Goal: Communication & Community: Answer question/provide support

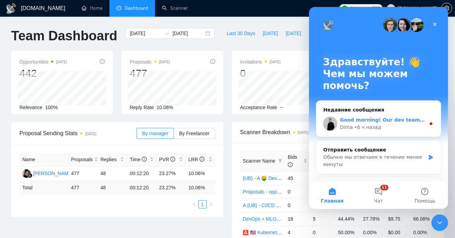
click at [408, 131] on div "Good morning! Our dev team disconnected your current agency from our platform, …" at bounding box center [378, 124] width 124 height 26
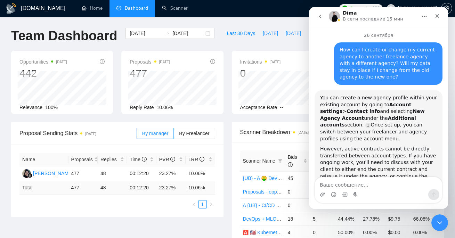
scroll to position [17, 0]
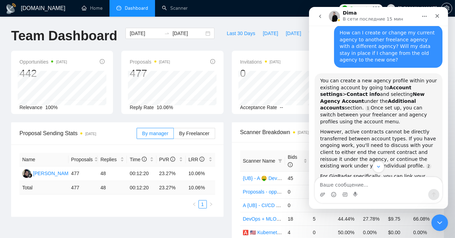
click at [205, 124] on div "By manager By Freelancer" at bounding box center [175, 133] width 78 height 22
click at [435, 228] on div "Закрыть службу сообщений Intercom" at bounding box center [438, 221] width 17 height 17
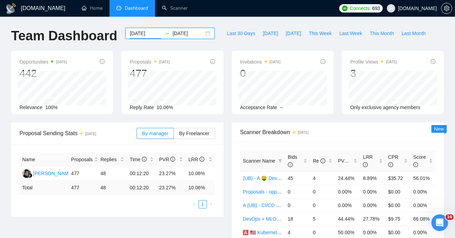
click at [147, 31] on input "2025-08-01" at bounding box center [146, 34] width 32 height 8
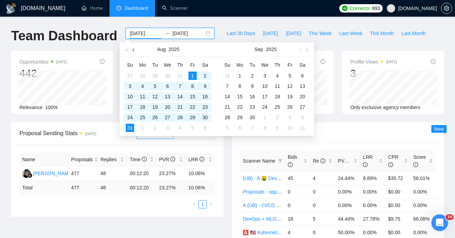
click at [135, 50] on span "button" at bounding box center [133, 49] width 3 height 3
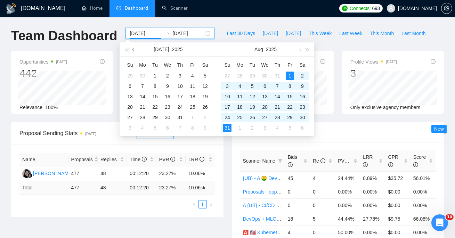
click at [136, 51] on button "button" at bounding box center [134, 49] width 8 height 14
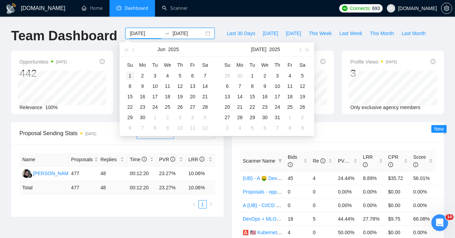
type input "2025-06-01"
click at [129, 74] on div "1" at bounding box center [130, 76] width 8 height 8
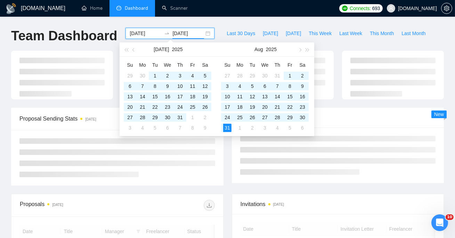
type input "2025-08-31"
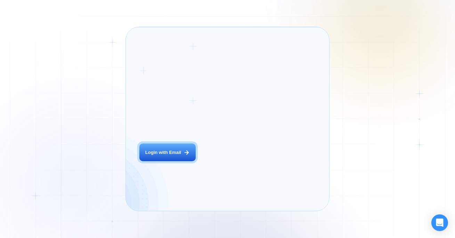
click at [195, 166] on div "Login ‍ Welcome to GigRadar. AI Business Manager for Agencies Login with Email" at bounding box center [175, 119] width 86 height 170
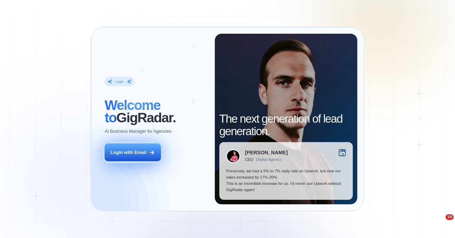
drag, startPoint x: 160, startPoint y: 159, endPoint x: 152, endPoint y: 153, distance: 10.6
click at [160, 159] on div "Login ‍ Welcome to GigRadar. AI Business Manager for Agencies Login with Email" at bounding box center [156, 119] width 117 height 170
click at [152, 153] on icon at bounding box center [152, 152] width 6 height 6
click at [139, 151] on div "Login with Email" at bounding box center [128, 152] width 36 height 6
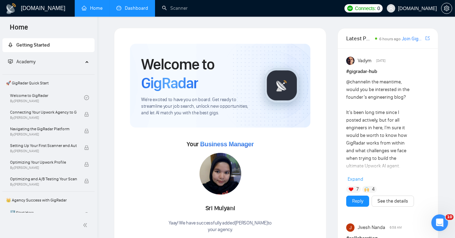
click at [128, 11] on link "Dashboard" at bounding box center [132, 8] width 32 height 6
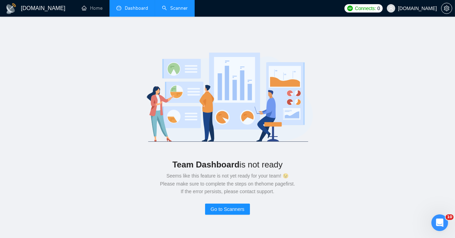
click at [170, 5] on link "Scanner" at bounding box center [175, 8] width 26 height 6
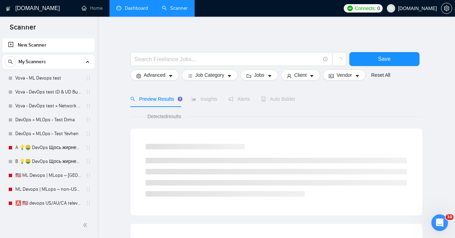
click at [140, 8] on link "Dashboard" at bounding box center [132, 8] width 32 height 6
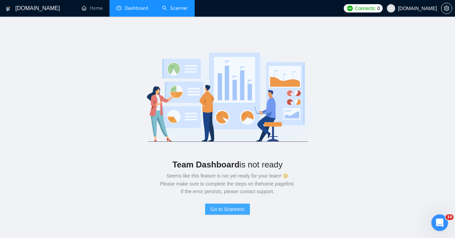
click at [239, 210] on span "Go to Scanners" at bounding box center [227, 209] width 34 height 8
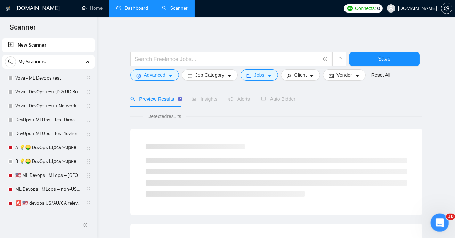
click at [442, 225] on div "Открыть службу сообщений Intercom" at bounding box center [438, 221] width 23 height 23
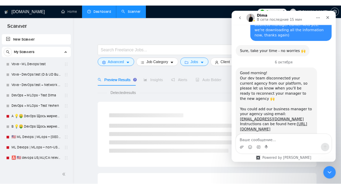
scroll to position [1254, 0]
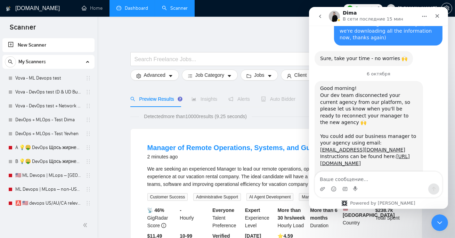
click at [360, 85] on div "Good morning! Our dev team disconnected your current agency from our platform, …" at bounding box center [367, 129] width 97 height 89
copy link "[EMAIL_ADDRESS][DOMAIN_NAME]"
drag, startPoint x: 50, startPoint y: 83, endPoint x: 113, endPoint y: 10, distance: 96.5
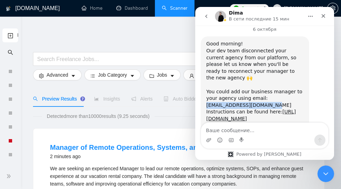
scroll to position [1303, 0]
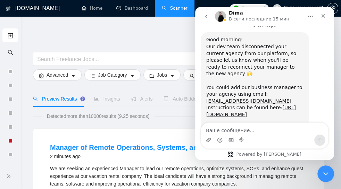
click at [274, 125] on div "Please inform me when you send an invitation so that I can verify that it has b…" at bounding box center [254, 138] width 97 height 27
copy div "Please inform me when you send an invitation so that I can verify that it has b…"
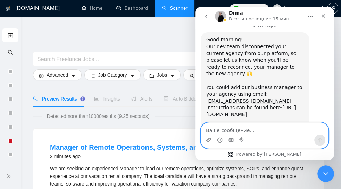
click at [258, 129] on textarea "Ваше сообщение..." at bounding box center [264, 129] width 127 height 12
paste textarea ""Hi, thanks! I’ve just sent the invite"
click at [208, 131] on textarea ""Hi, thanks! I’ve just sent the invite" at bounding box center [264, 129] width 127 height 12
type textarea "Hi, thanks! I’ve just sent the invite"
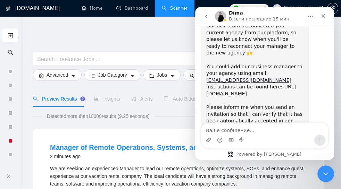
click at [166, 47] on div at bounding box center [179, 48] width 292 height 7
click at [202, 14] on button "go back" at bounding box center [206, 16] width 13 height 13
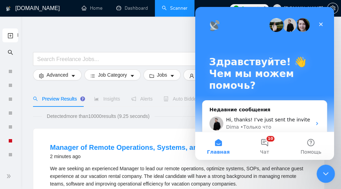
click at [330, 172] on div "Закрыть службу сообщений Intercom" at bounding box center [324, 173] width 17 height 17
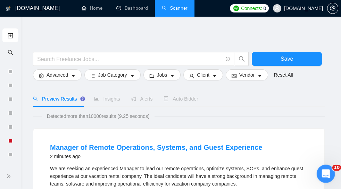
click at [328, 179] on div "Открыть службу сообщений Intercom" at bounding box center [324, 172] width 23 height 23
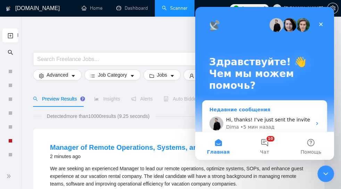
click at [292, 118] on span "Hi, thanks! I’ve just sent the invite" at bounding box center [268, 120] width 84 height 6
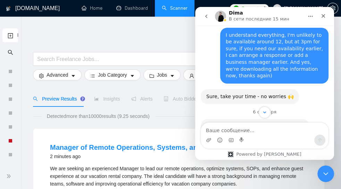
scroll to position [1192, 0]
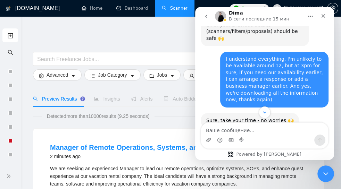
click at [125, 11] on link "Dashboard" at bounding box center [132, 8] width 32 height 6
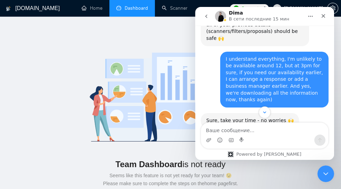
click at [151, 8] on li "Dashboard" at bounding box center [131, 8] width 45 height 17
click at [169, 9] on link "Scanner" at bounding box center [175, 8] width 26 height 6
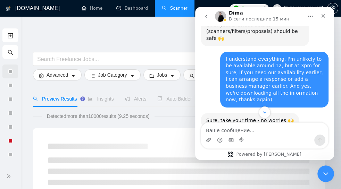
click at [8, 70] on div at bounding box center [10, 71] width 4 height 4
click at [327, 16] on div "Закрыть" at bounding box center [323, 16] width 12 height 12
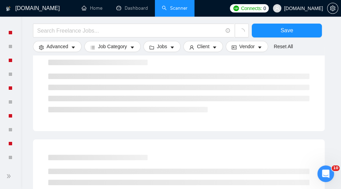
scroll to position [942, 0]
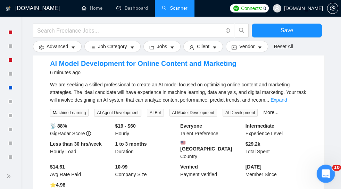
click at [325, 171] on icon "Открыть службу сообщений Intercom" at bounding box center [324, 173] width 5 height 6
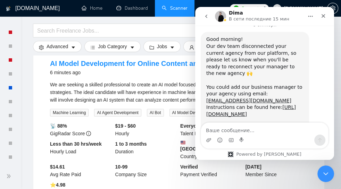
scroll to position [1324, 0]
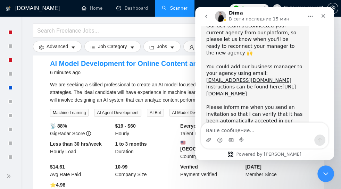
click at [82, 85] on span "We are seeking a skilled professional to create an AI model focused on optimizi…" at bounding box center [178, 92] width 256 height 21
click at [322, 169] on icon "Закрыть службу сообщений Intercom" at bounding box center [324, 173] width 8 height 8
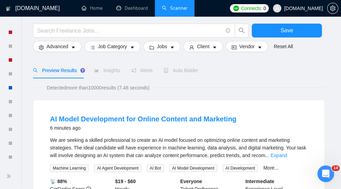
scroll to position [0, 0]
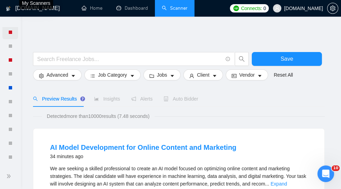
click at [9, 35] on div at bounding box center [10, 32] width 16 height 14
